Goal: Find specific page/section: Find specific page/section

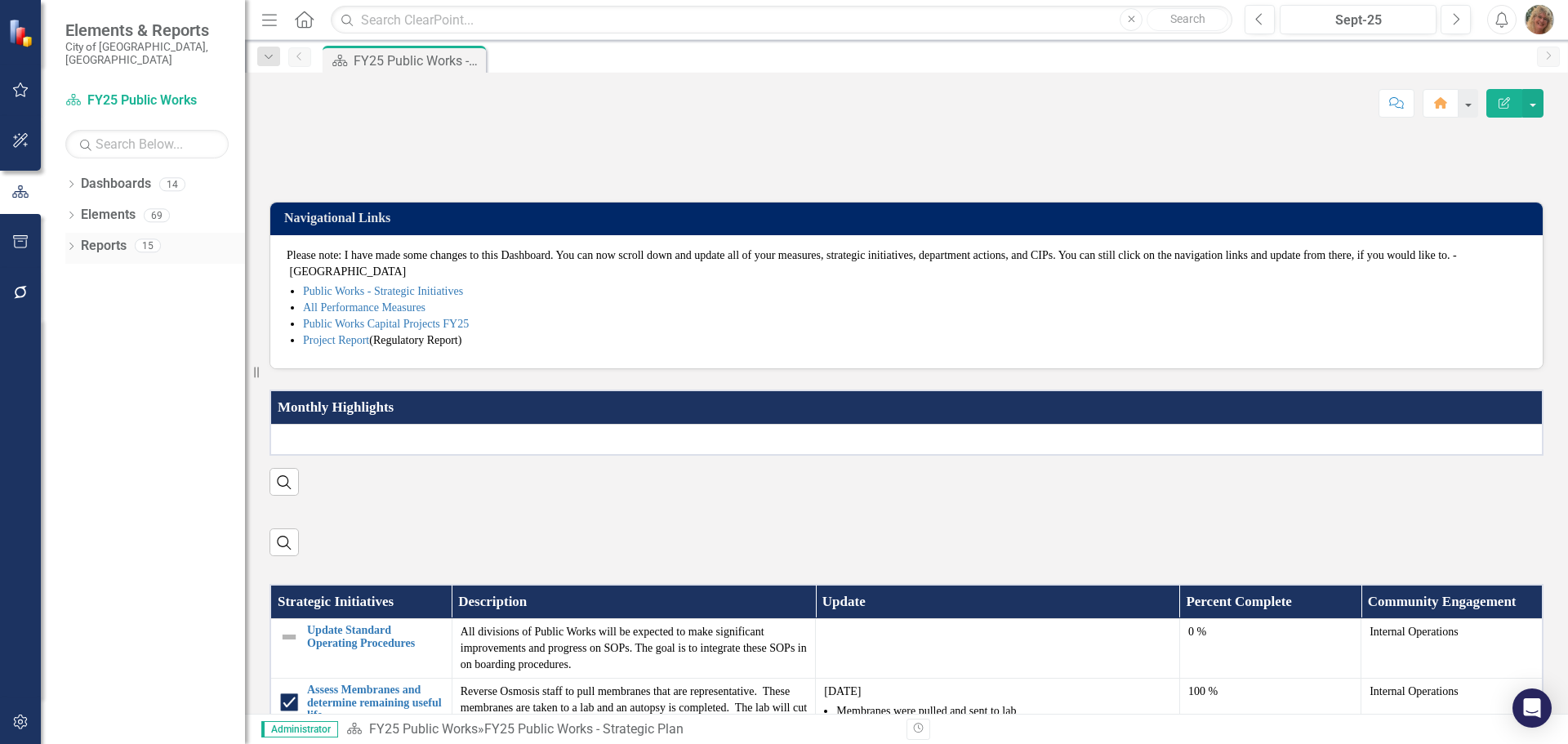
click at [84, 237] on link "Reports" at bounding box center [104, 246] width 46 height 19
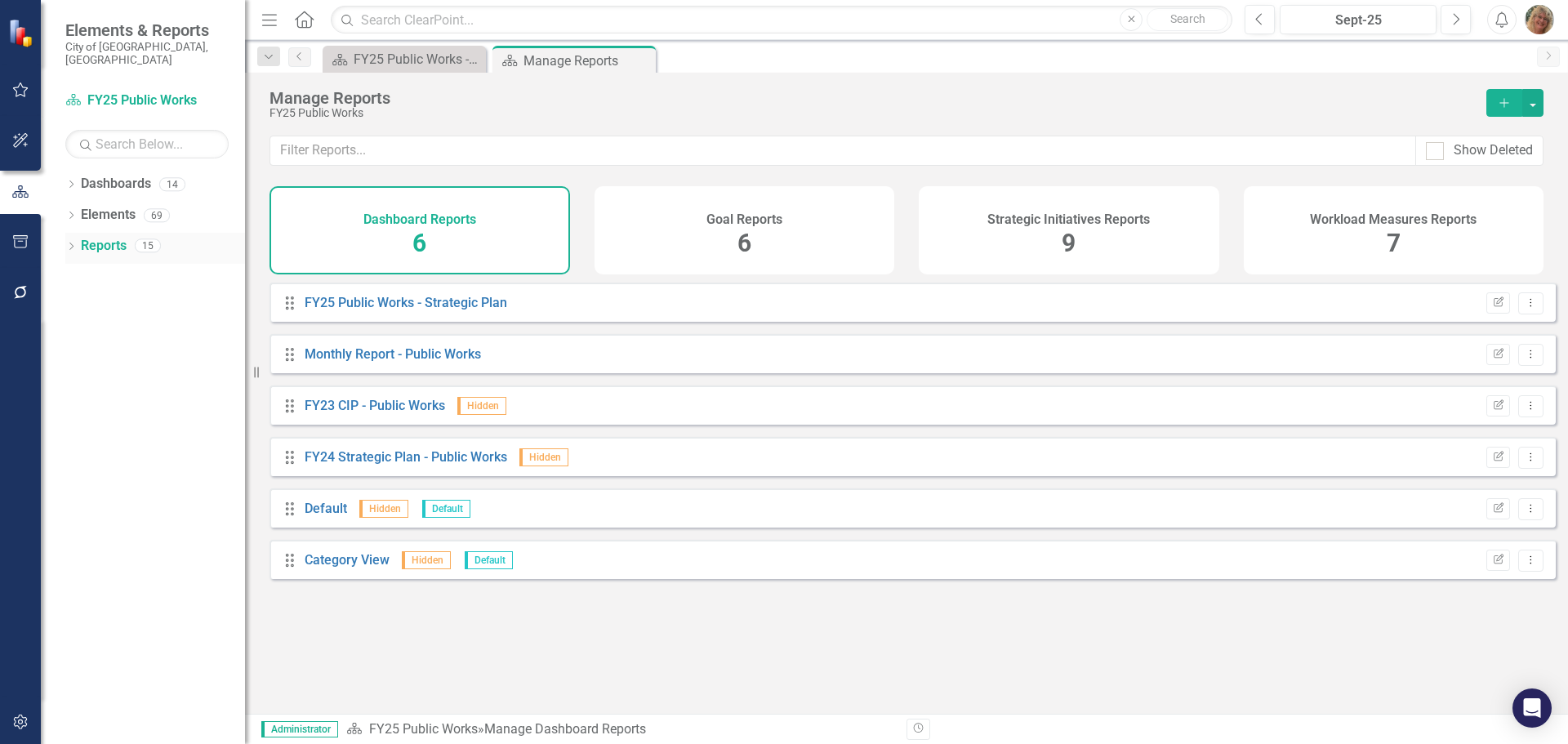
click at [71, 240] on div "Dropdown" at bounding box center [71, 247] width 12 height 13
click at [125, 416] on link "Workload Measures Workload Measures" at bounding box center [158, 425] width 139 height 19
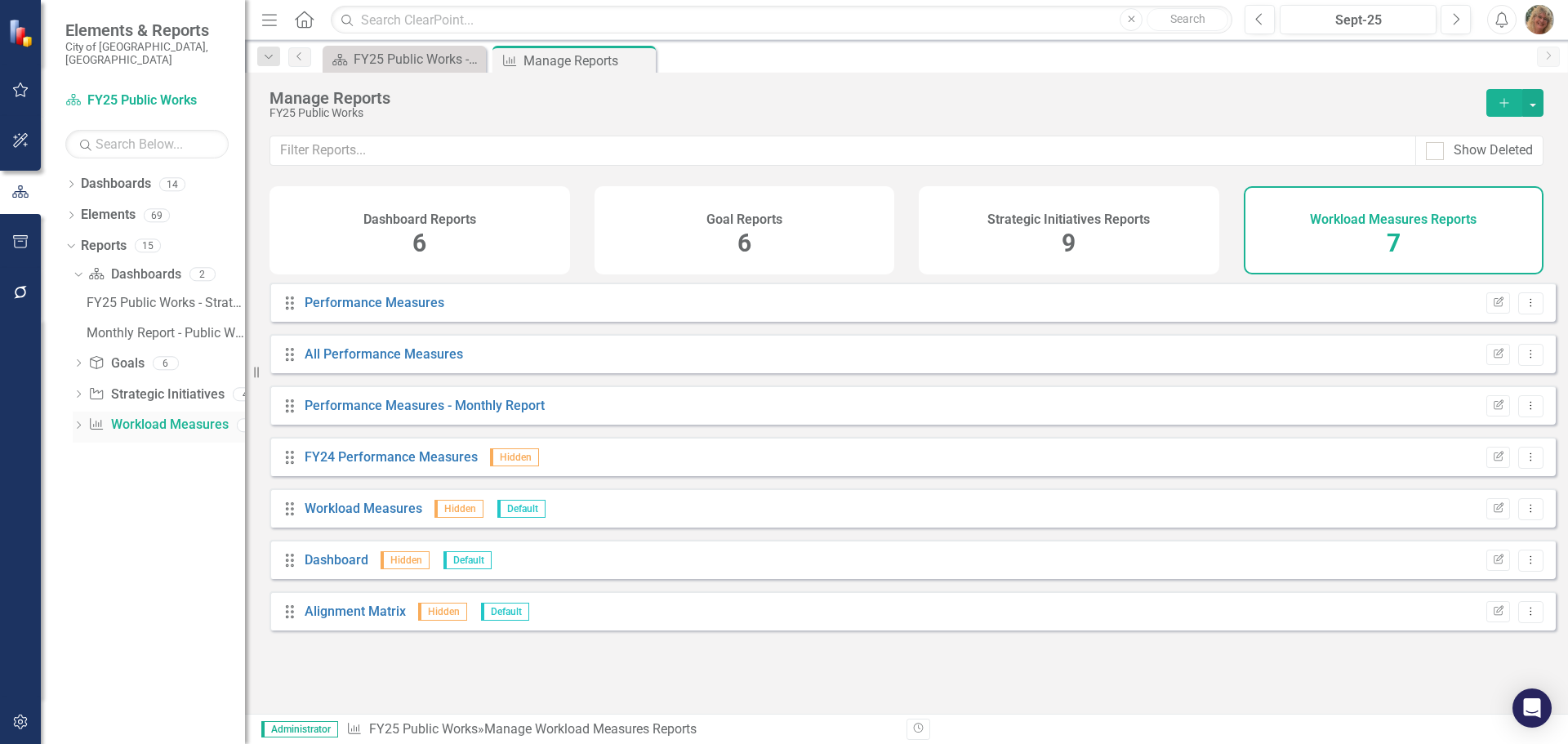
click at [160, 416] on link "Workload Measures Workload Measures" at bounding box center [158, 425] width 139 height 19
click at [332, 362] on link "All Performance Measures" at bounding box center [384, 353] width 159 height 15
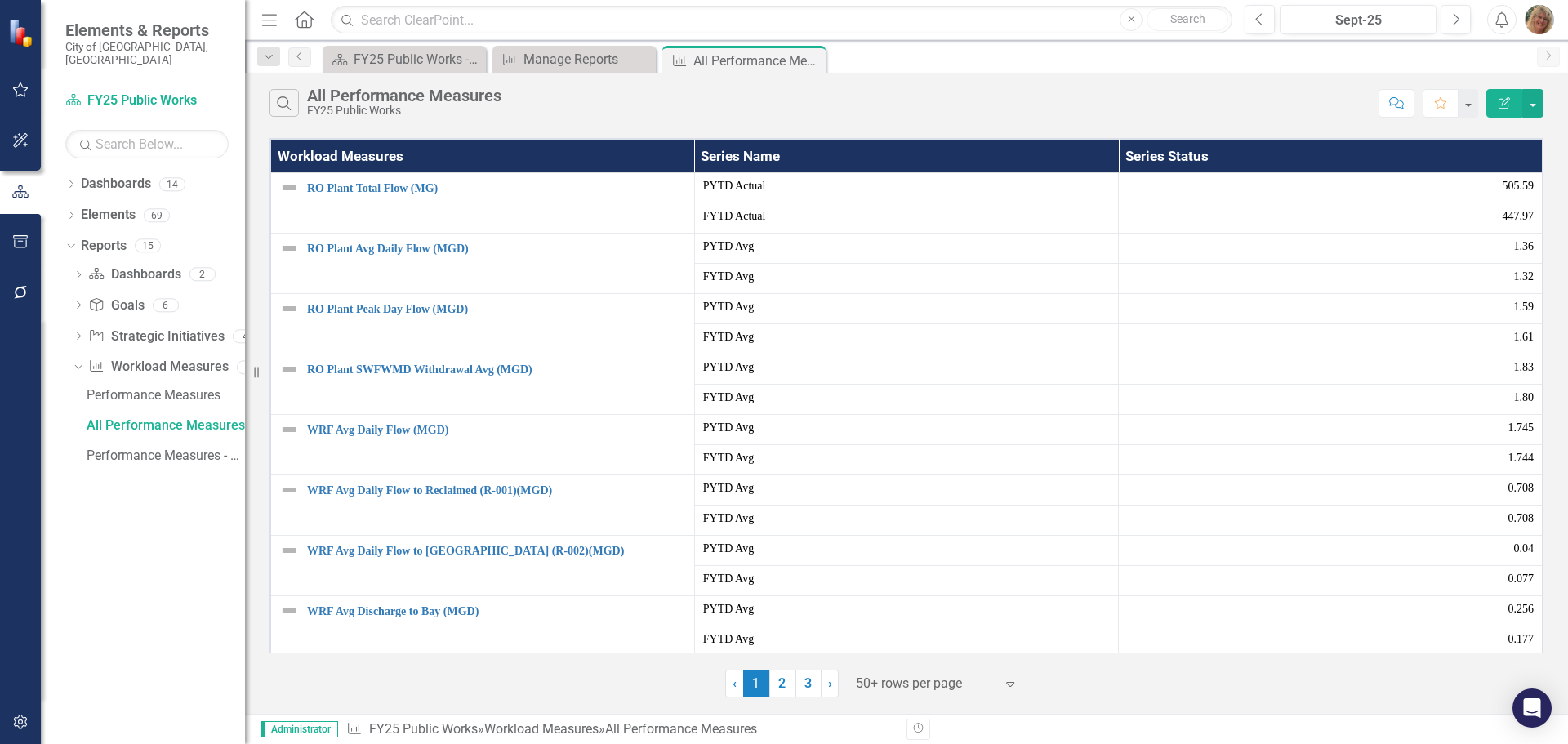
click at [1008, 682] on icon at bounding box center [1010, 684] width 8 height 5
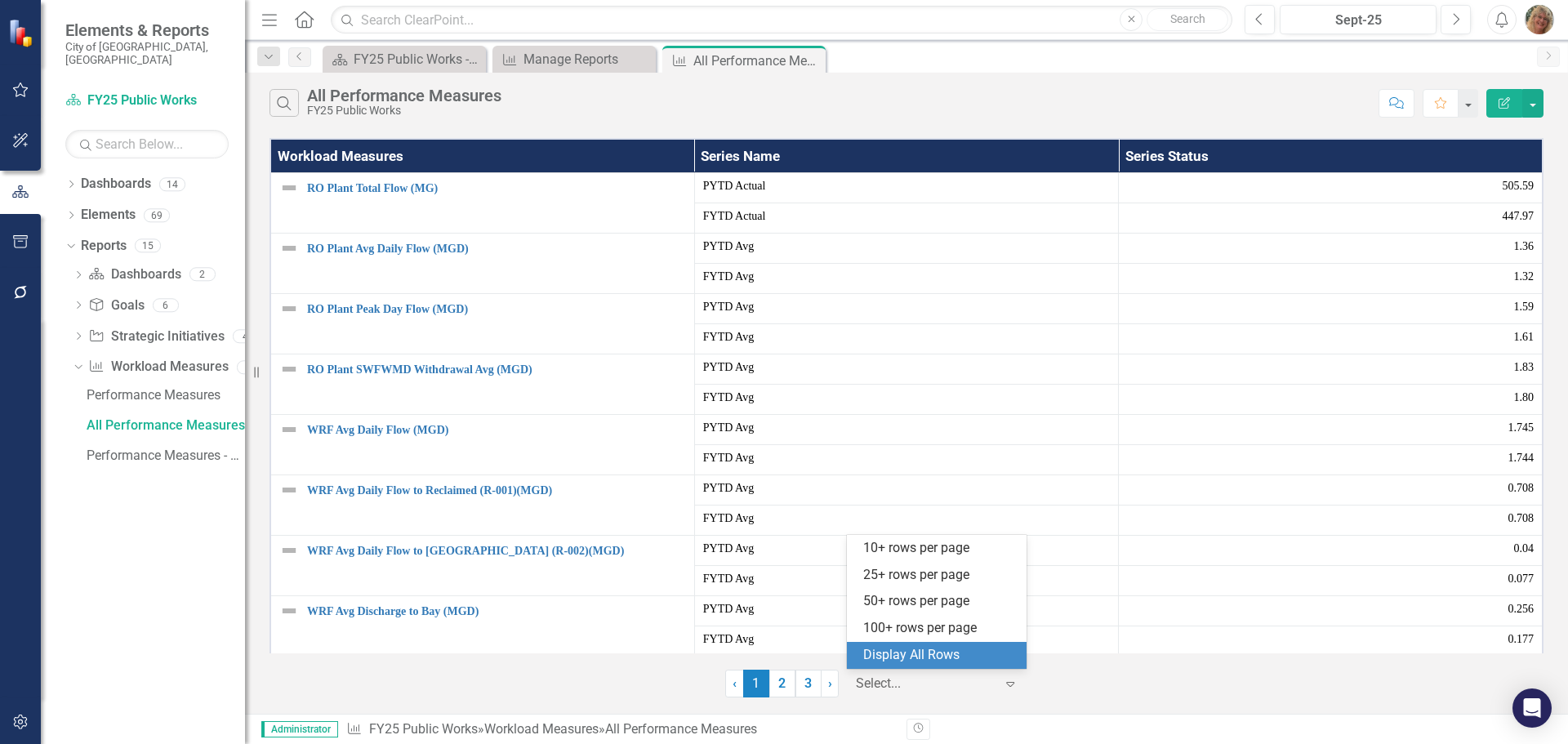
click at [906, 650] on div "Display All Rows" at bounding box center [940, 655] width 154 height 19
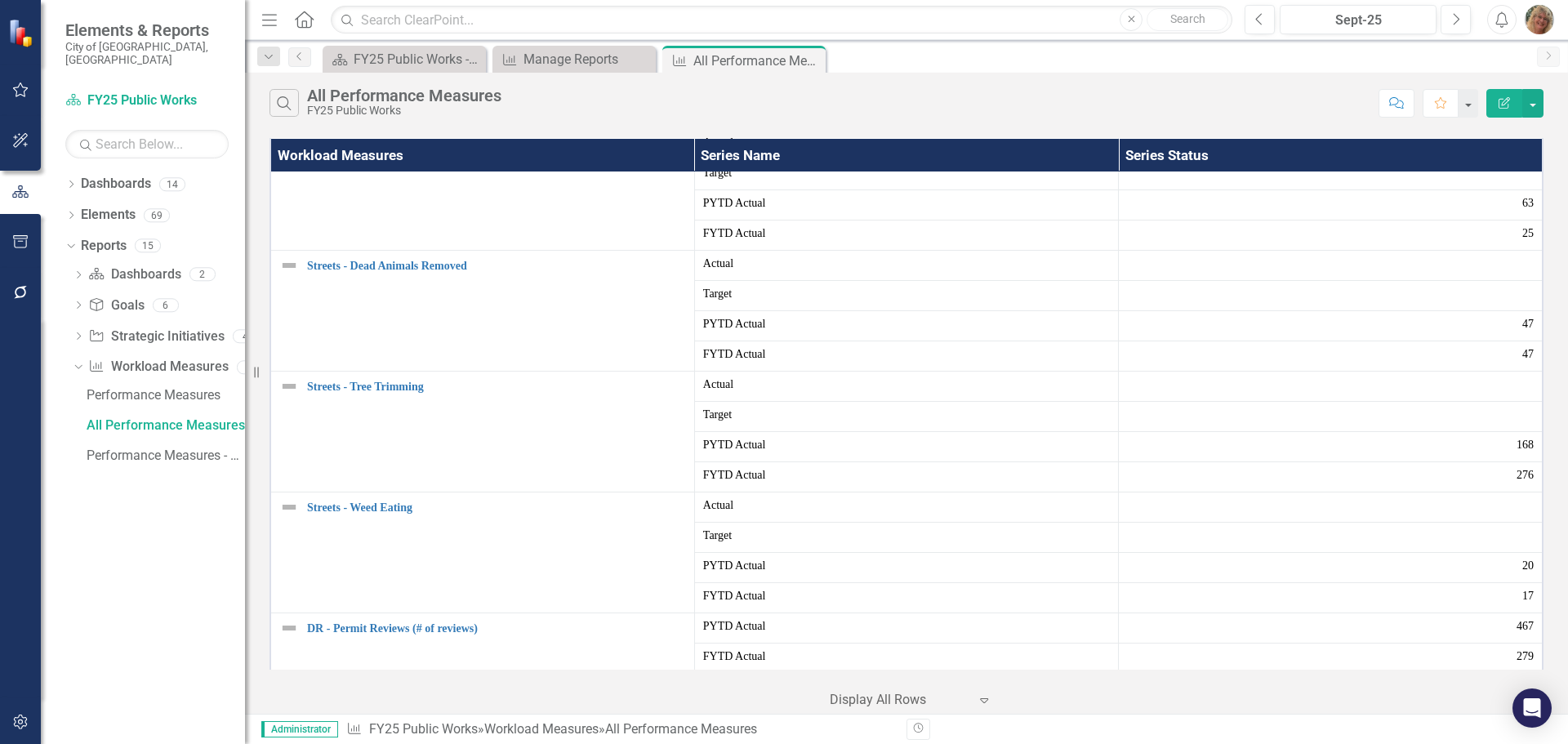
scroll to position [4125, 0]
